Goal: Navigation & Orientation: Find specific page/section

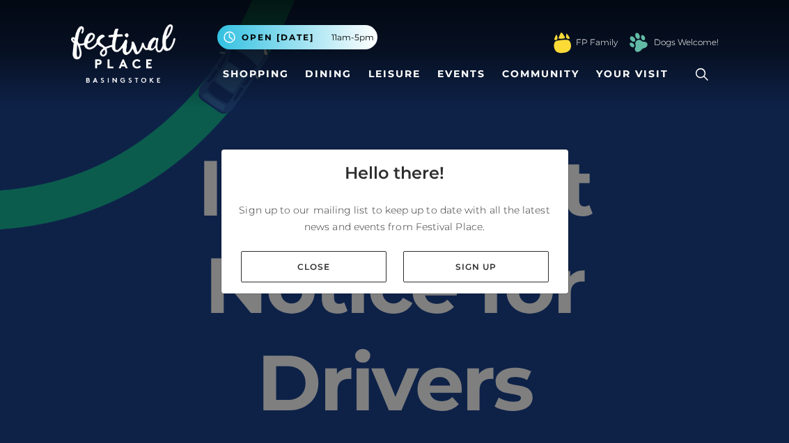
click at [326, 283] on link "Close" at bounding box center [314, 266] width 146 height 31
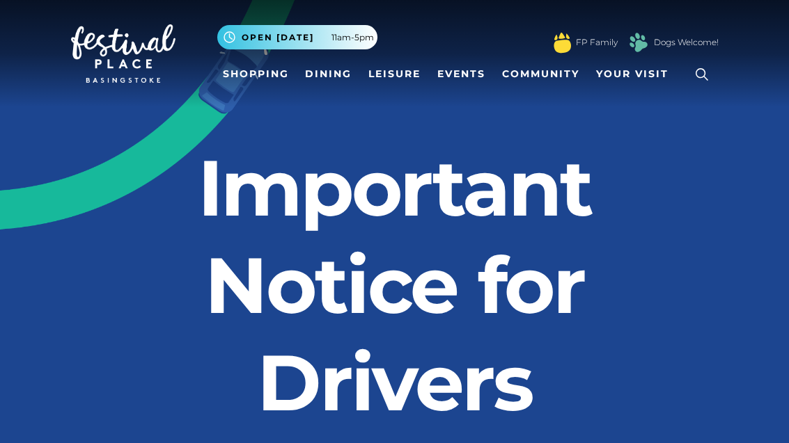
click at [343, 80] on link "Dining" at bounding box center [328, 74] width 58 height 26
click at [331, 68] on link "Dining" at bounding box center [328, 74] width 58 height 26
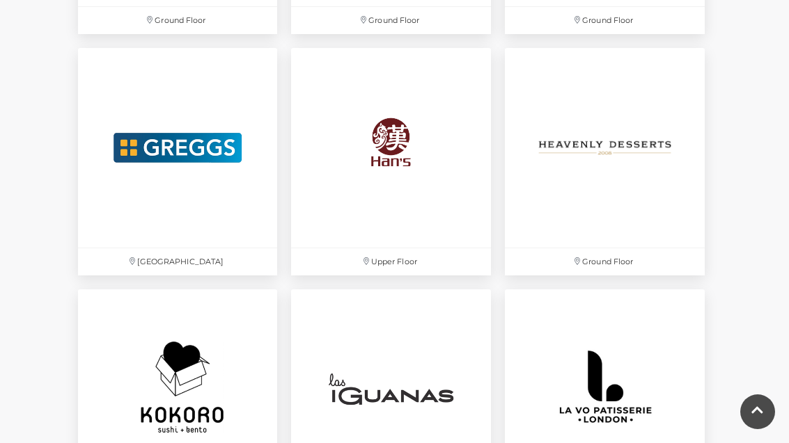
scroll to position [2572, 0]
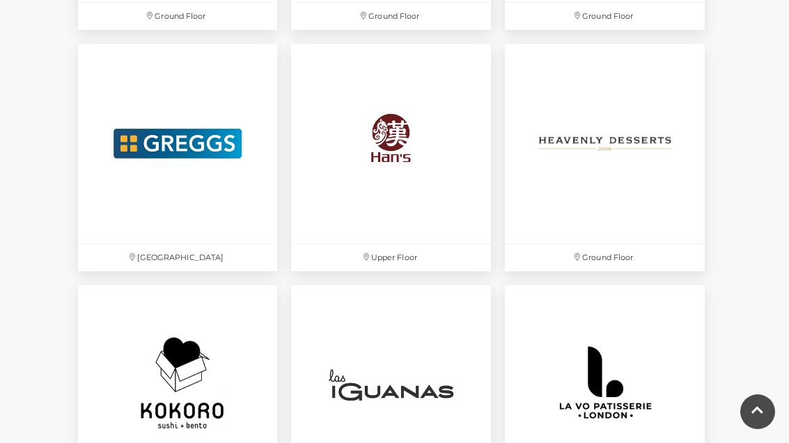
click at [425, 244] on img at bounding box center [391, 144] width 200 height 200
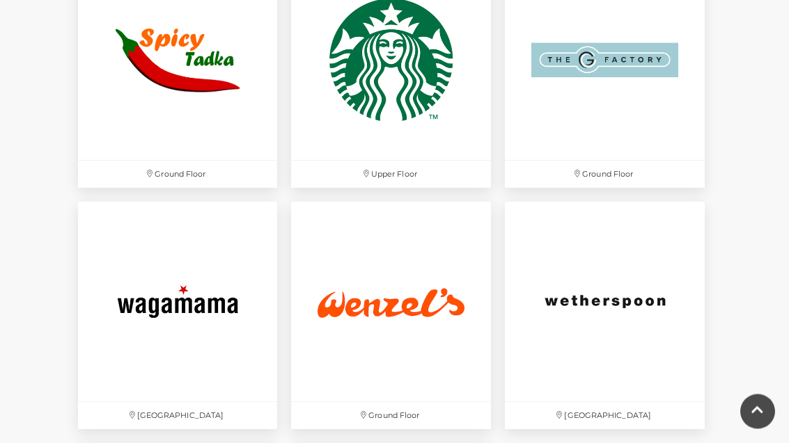
scroll to position [3863, 0]
click at [636, 173] on p "Ground Floor" at bounding box center [605, 174] width 200 height 27
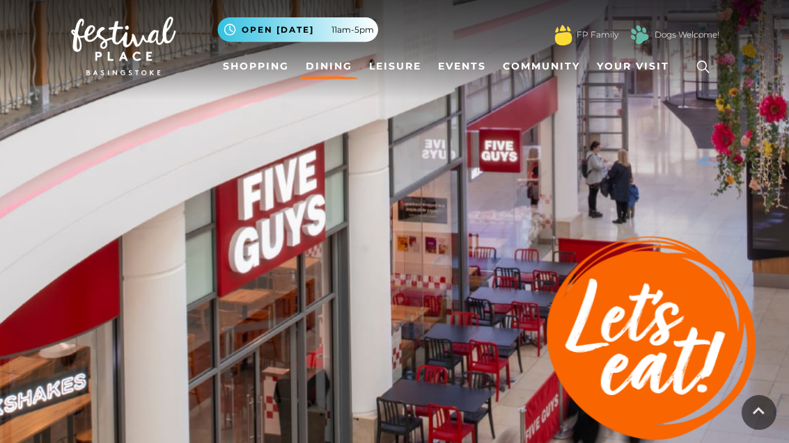
scroll to position [0, 0]
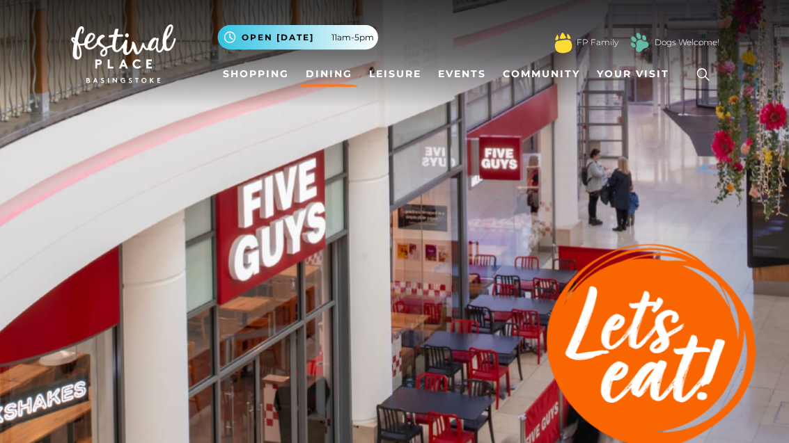
click at [785, 195] on img at bounding box center [394, 243] width 789 height 487
click at [785, 194] on img at bounding box center [394, 243] width 789 height 487
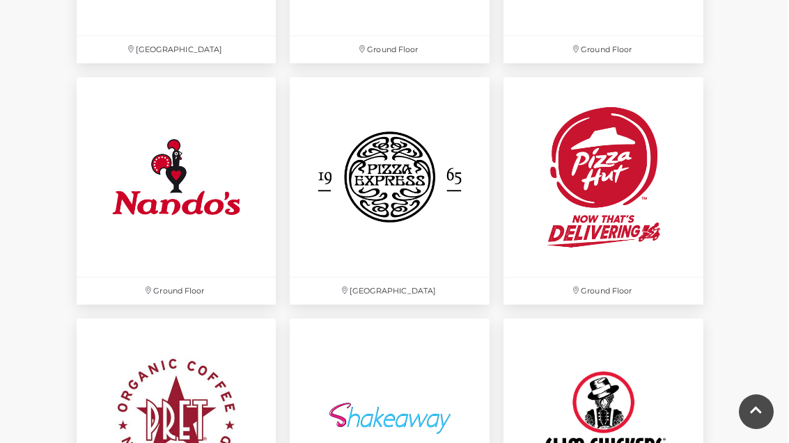
scroll to position [3261, 0]
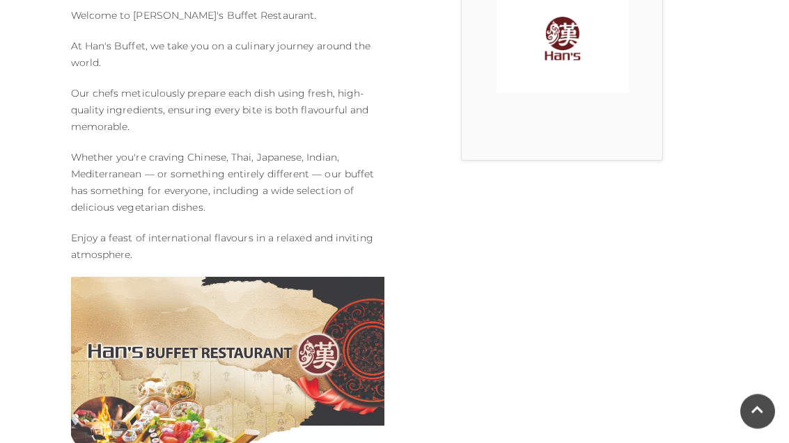
scroll to position [394, 0]
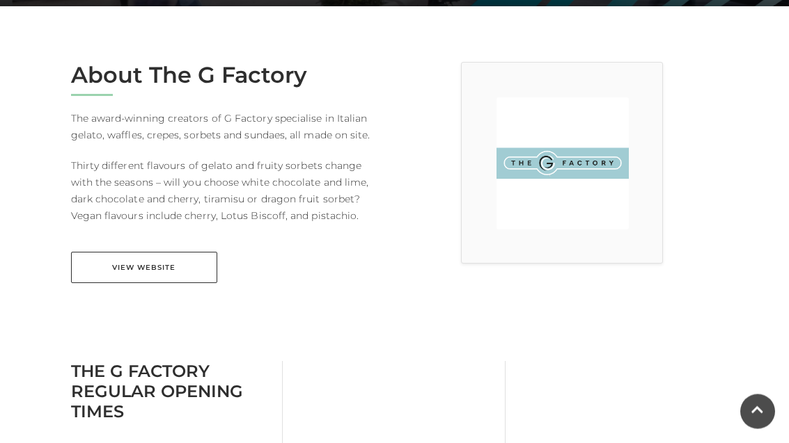
scroll to position [342, 0]
click at [2, 119] on main "The G Factory Home / Shopping / The G Factory About The G Factory The award-win…" at bounding box center [394, 356] width 789 height 1397
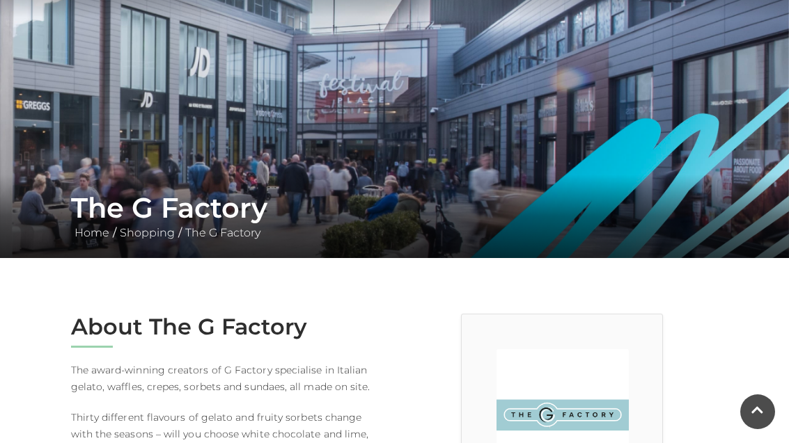
scroll to position [0, 0]
